Goal: Transaction & Acquisition: Purchase product/service

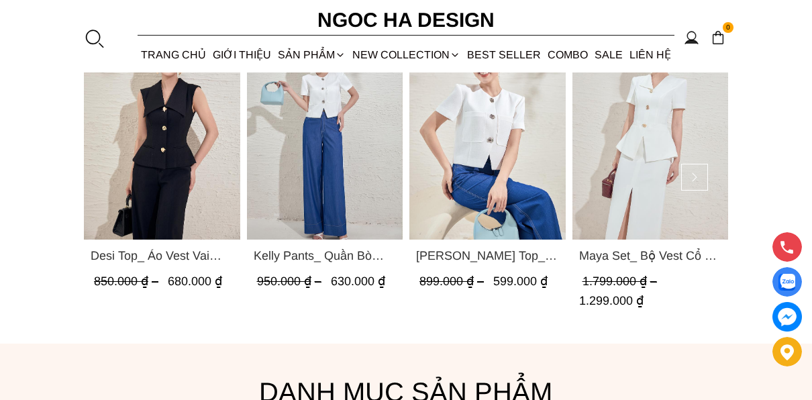
scroll to position [1006, 0]
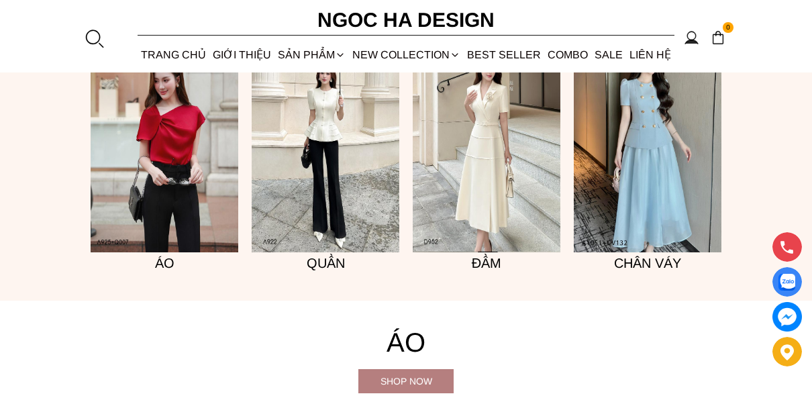
click at [92, 240] on img at bounding box center [165, 141] width 148 height 221
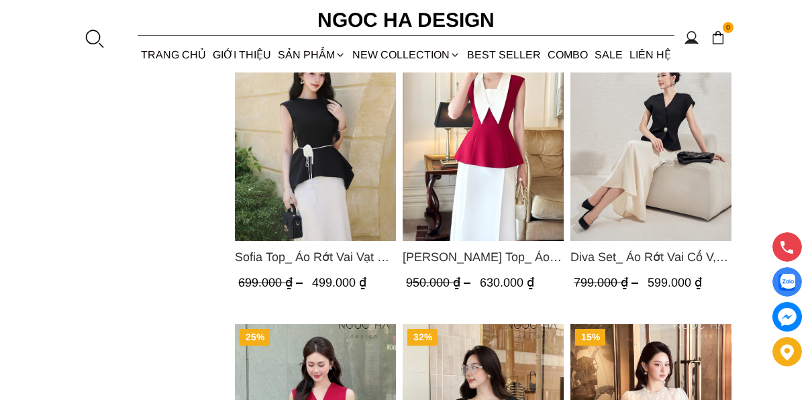
scroll to position [1745, 0]
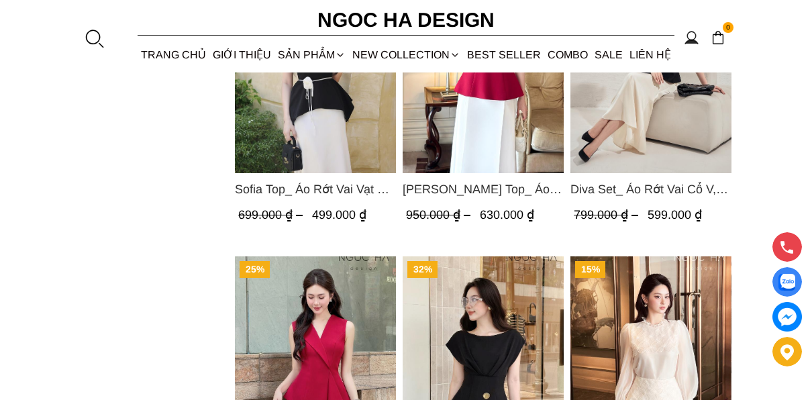
scroll to position [1677, 0]
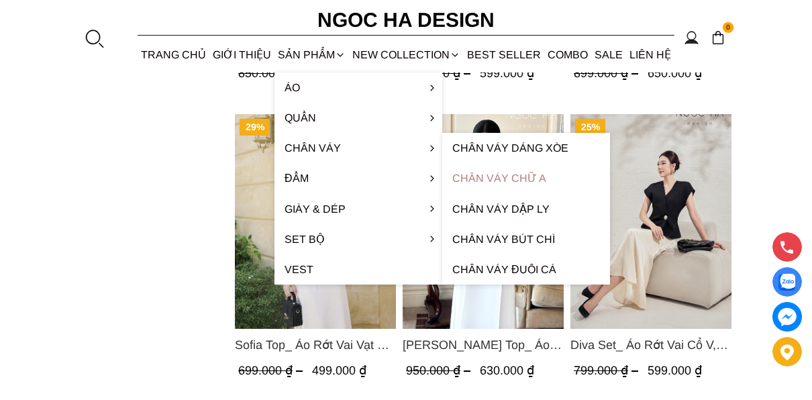
click at [520, 174] on link "Chân váy chữ A" at bounding box center [526, 178] width 168 height 30
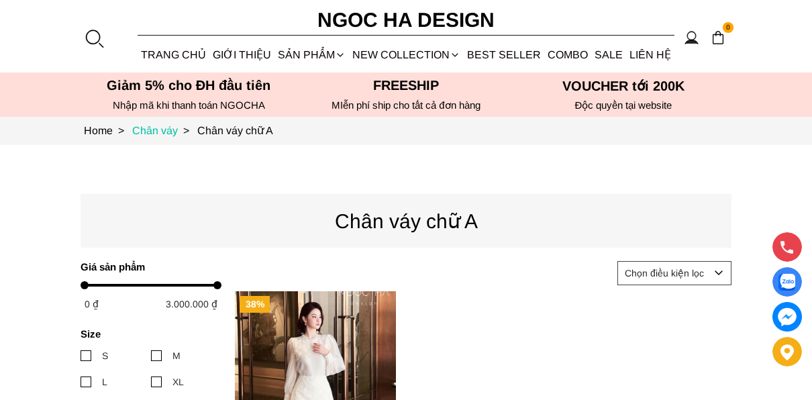
click at [132, 127] on link "Chân váy >" at bounding box center [164, 130] width 65 height 11
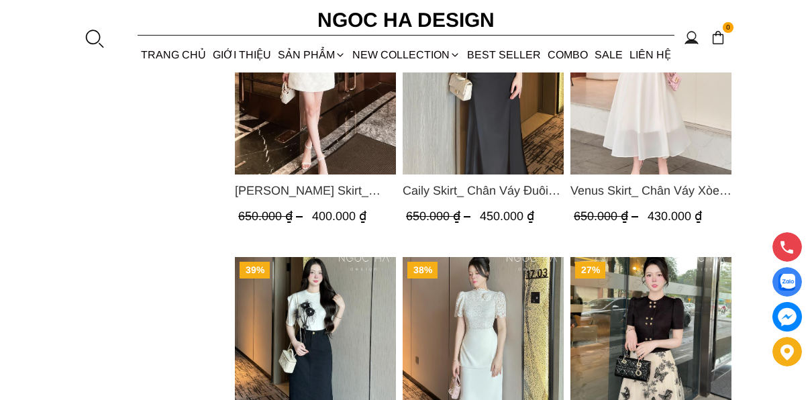
scroll to position [872, 0]
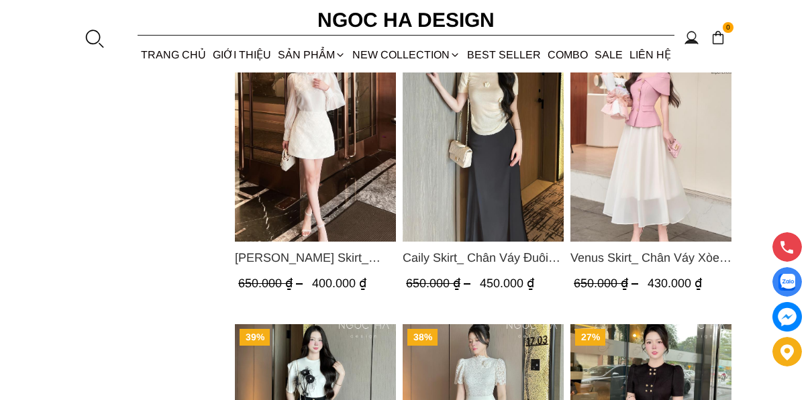
click at [403, 161] on img "Product image - Caily Skirt_ Chân Váy Đuôi Cá Lụa Đen CV117" at bounding box center [483, 134] width 161 height 215
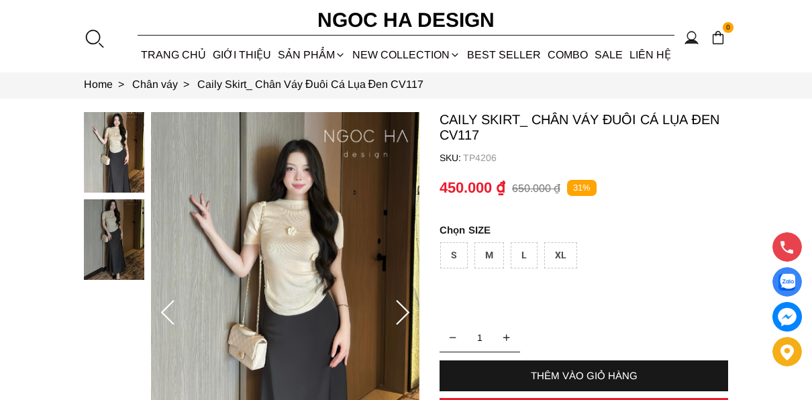
scroll to position [67, 0]
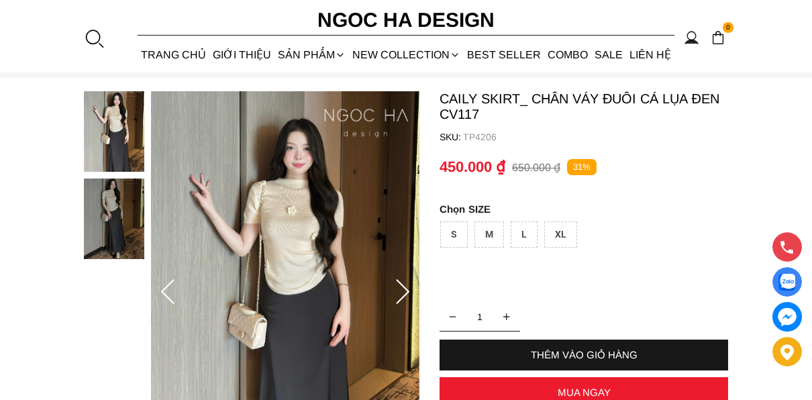
click at [411, 193] on img at bounding box center [285, 292] width 268 height 402
